Goal: Entertainment & Leisure: Consume media (video, audio)

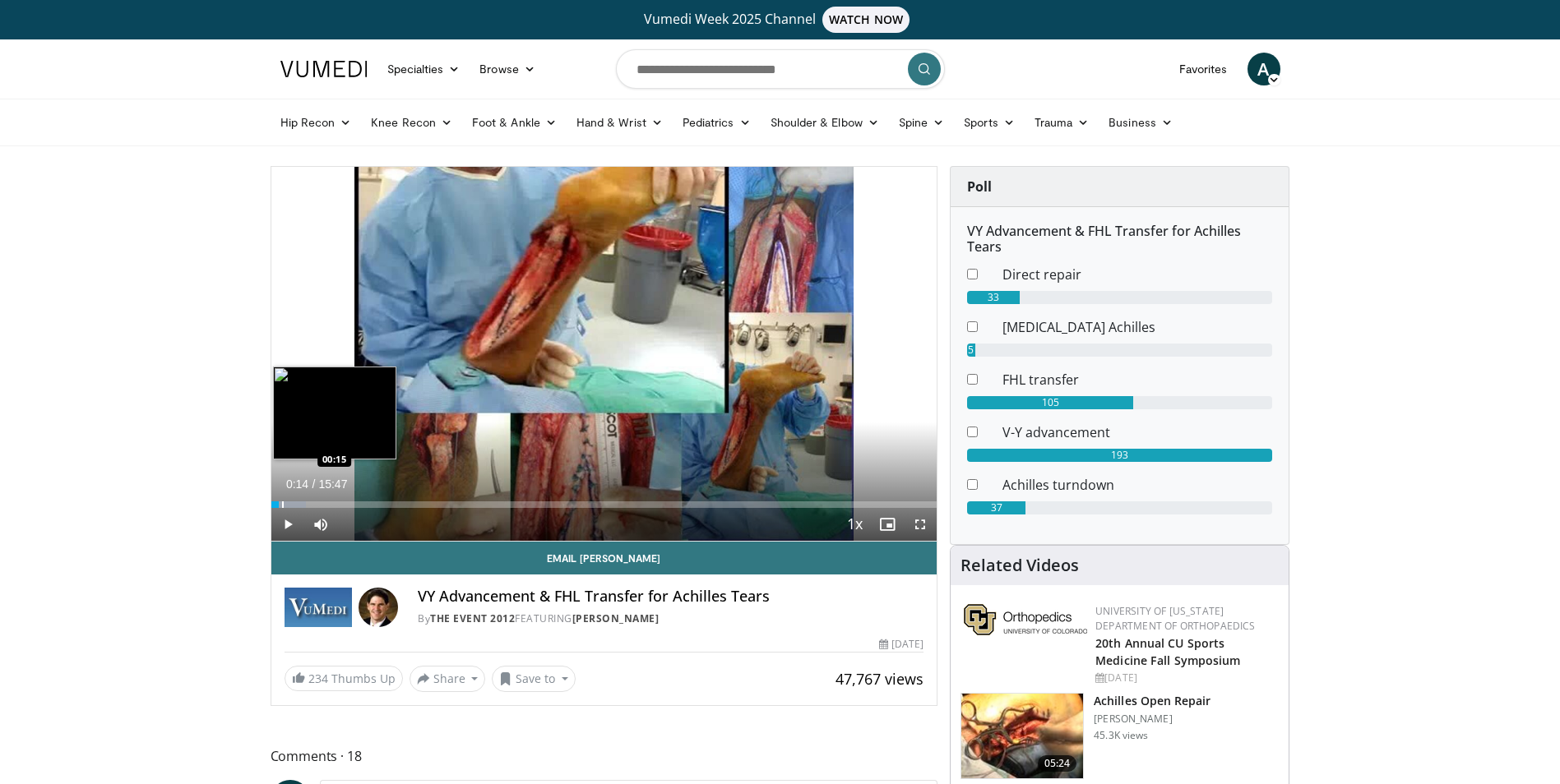
click at [282, 507] on div "Progress Bar" at bounding box center [283, 504] width 2 height 6
click at [314, 505] on div "Progress Bar" at bounding box center [315, 504] width 2 height 6
click at [370, 504] on div "Progress Bar" at bounding box center [371, 504] width 2 height 6
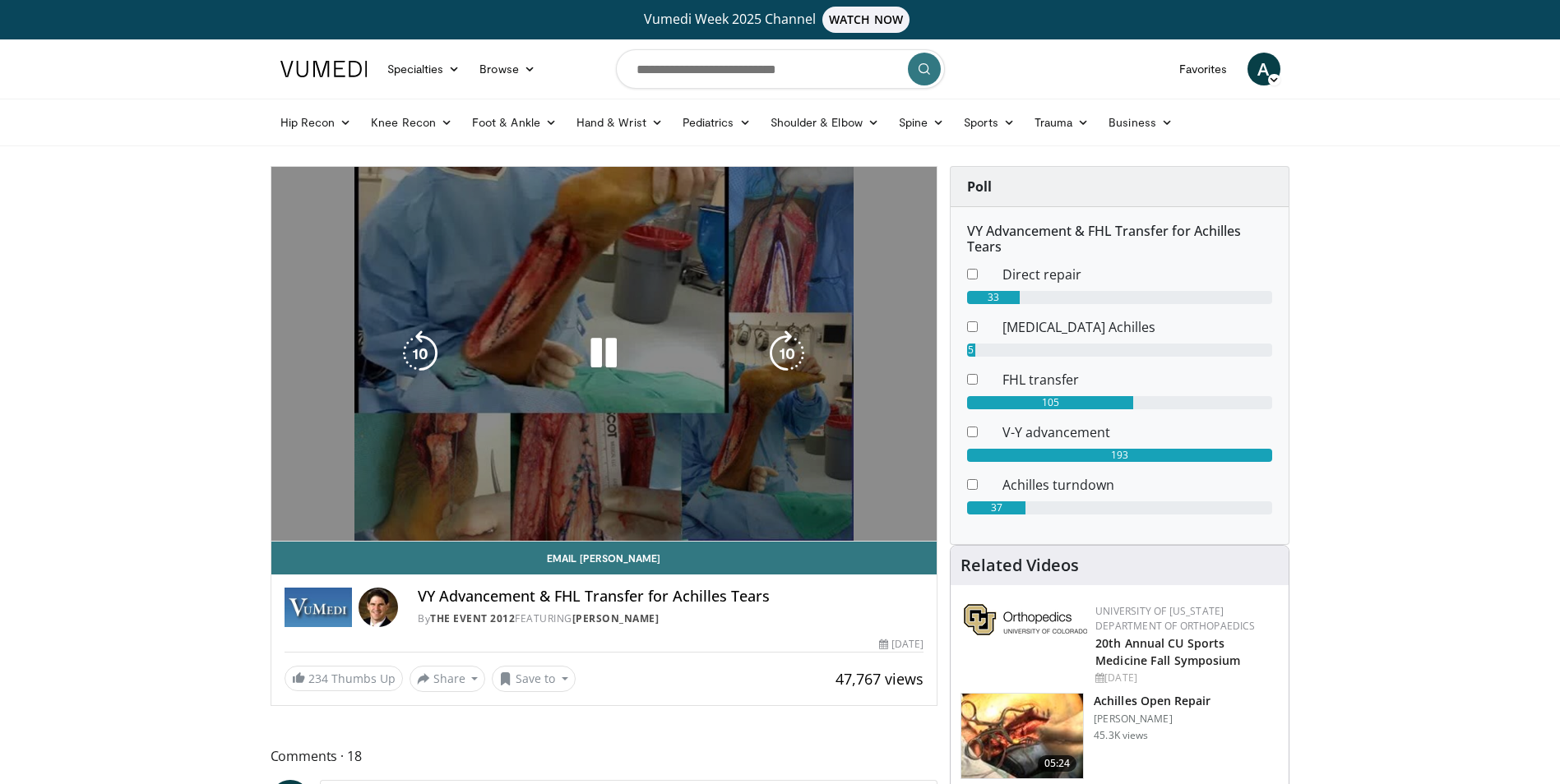
click at [429, 504] on video-js "**********" at bounding box center [605, 354] width 666 height 375
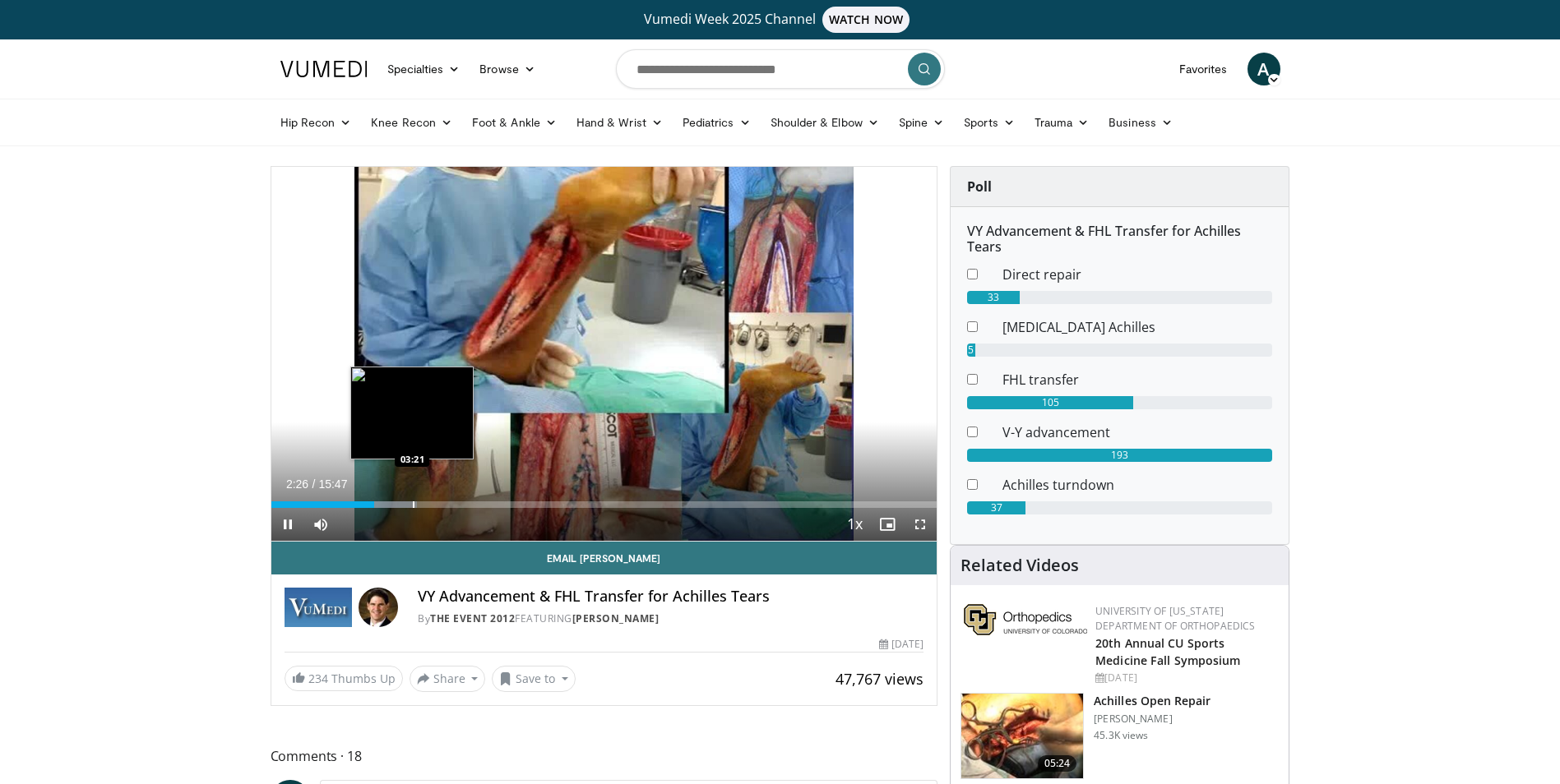
click at [413, 507] on div "Progress Bar" at bounding box center [414, 504] width 2 height 6
click at [466, 507] on div "Progress Bar" at bounding box center [467, 504] width 2 height 6
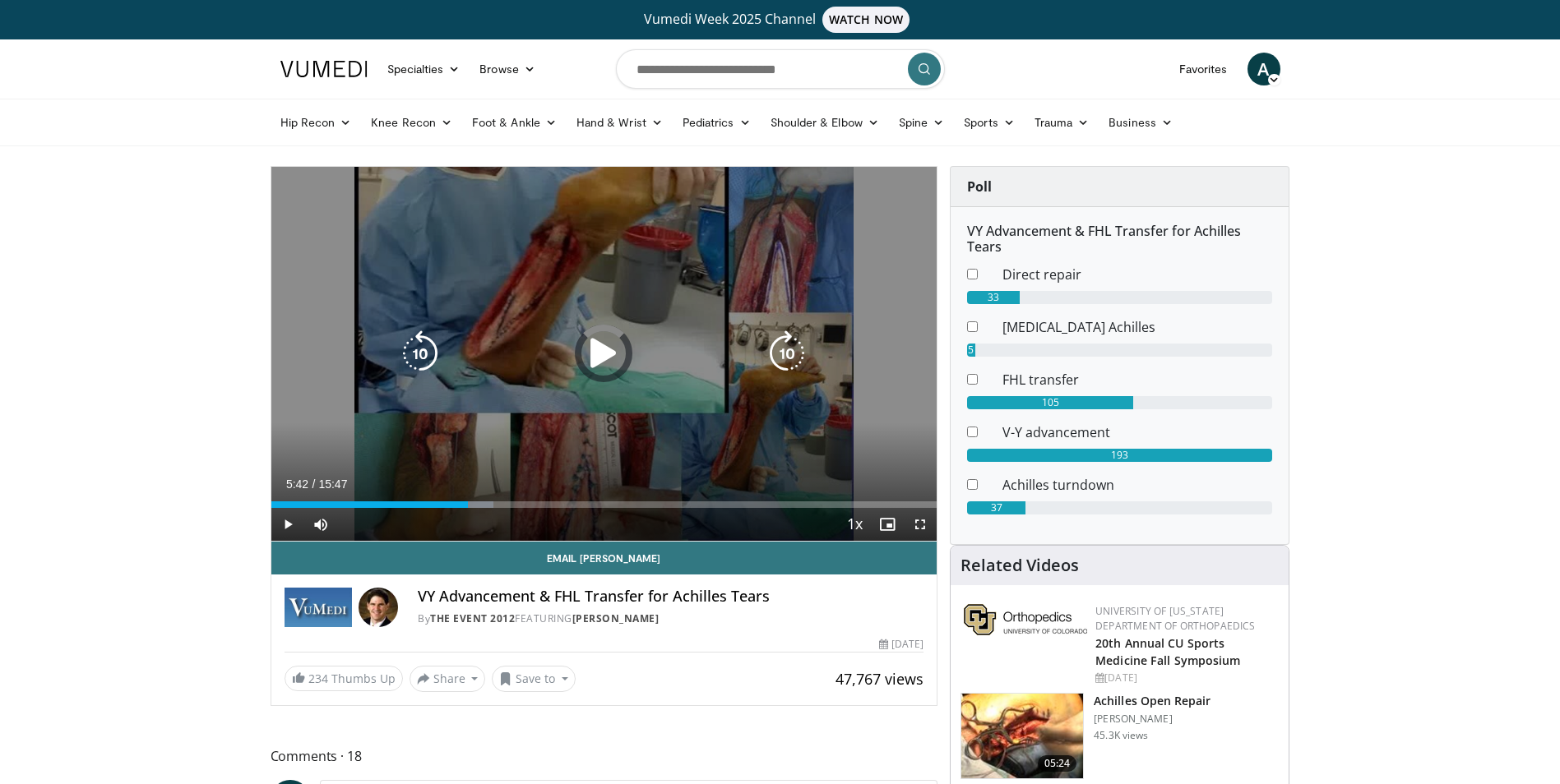
click at [512, 506] on div "Loaded : 33.43% 04:40 04:36" at bounding box center [605, 504] width 666 height 6
drag, startPoint x: 389, startPoint y: 523, endPoint x: 373, endPoint y: 528, distance: 16.8
click at [373, 527] on div "Volume Level" at bounding box center [357, 524] width 33 height 5
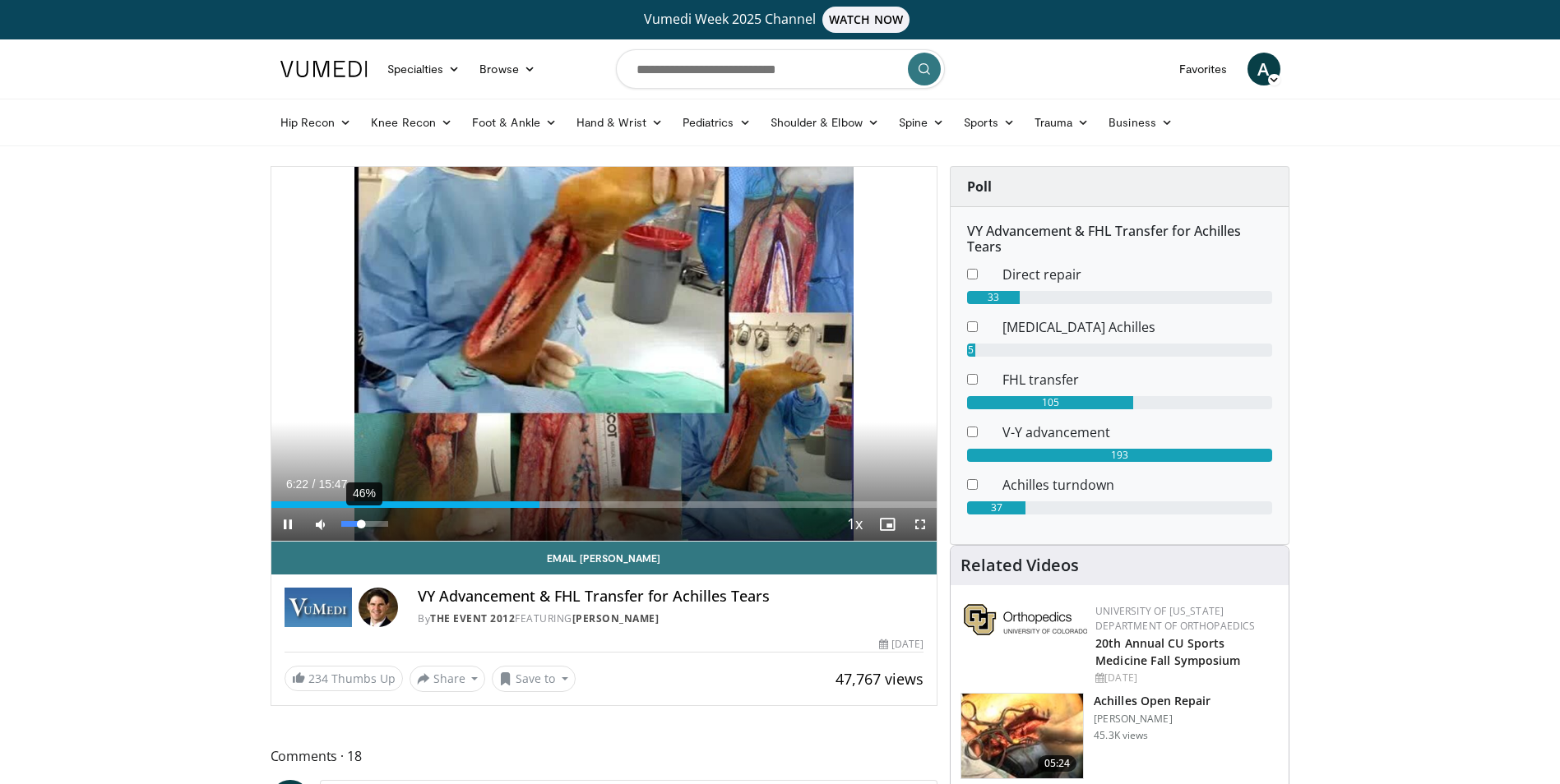
drag, startPoint x: 373, startPoint y: 528, endPoint x: 362, endPoint y: 525, distance: 11.4
click at [362, 525] on div "Volume Level" at bounding box center [351, 524] width 20 height 5
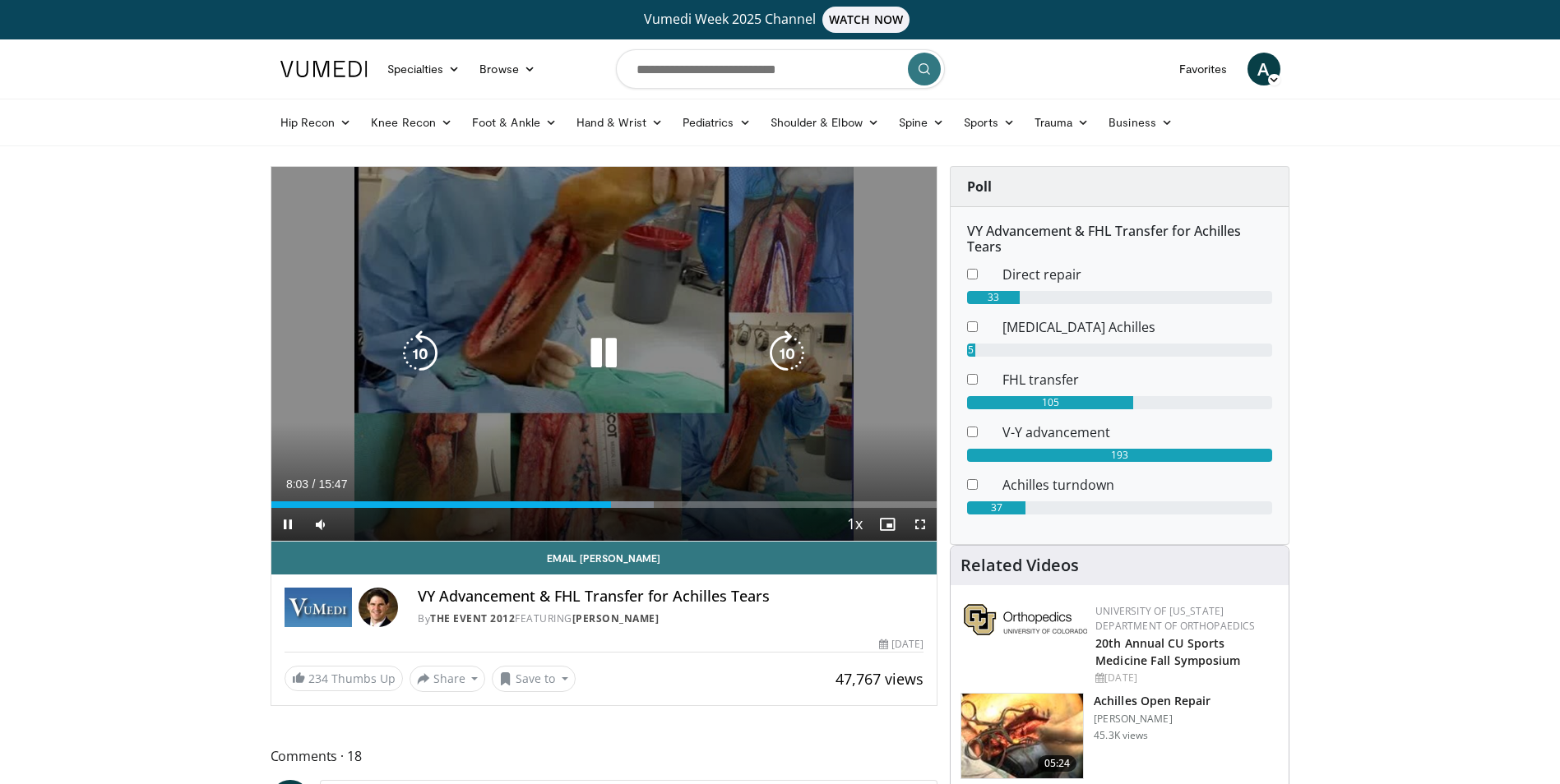
click at [601, 350] on icon "Video Player" at bounding box center [604, 353] width 46 height 46
